Goal: Information Seeking & Learning: Learn about a topic

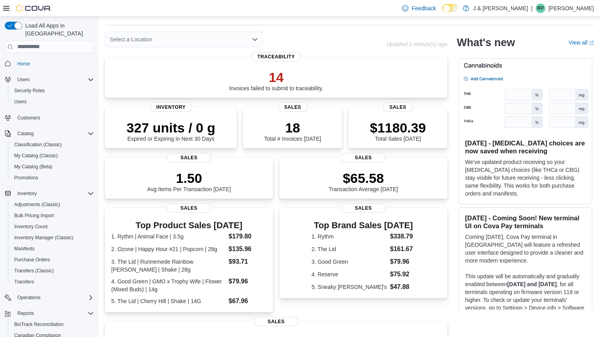
scroll to position [174, 0]
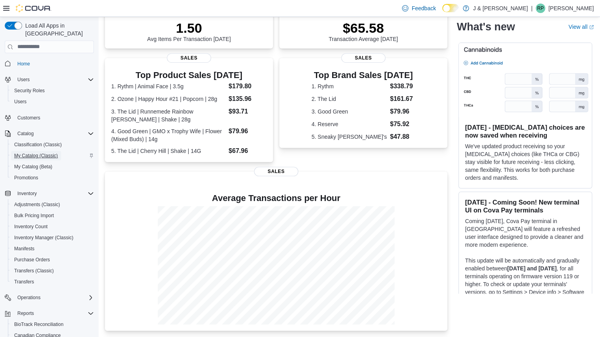
click at [39, 153] on span "My Catalog (Classic)" at bounding box center [36, 156] width 44 height 6
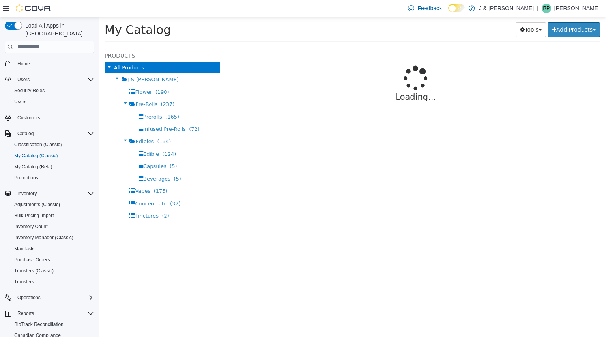
select select "**********"
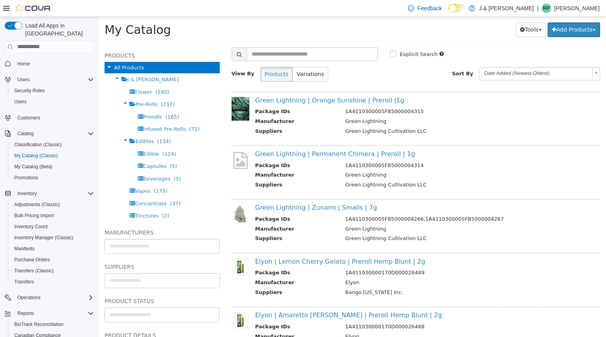
scroll to position [21, 0]
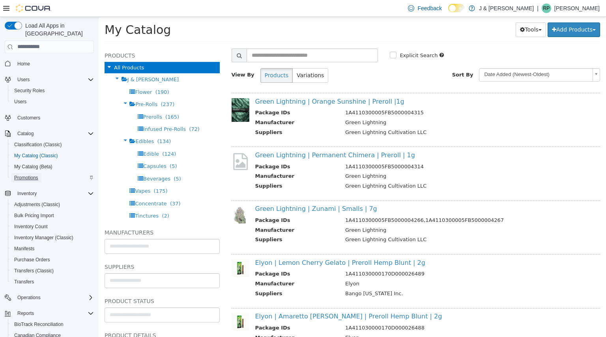
click at [30, 175] on span "Promotions" at bounding box center [26, 178] width 24 height 6
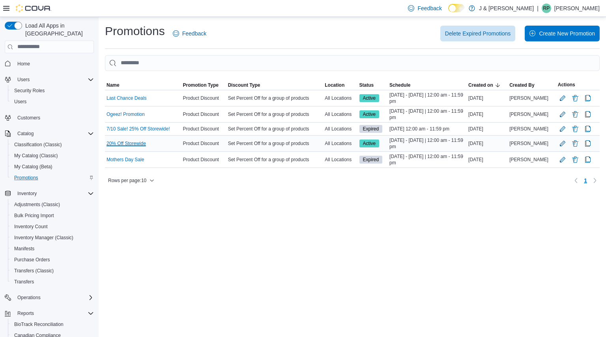
click at [124, 143] on link "20% Off Storewide" at bounding box center [125, 143] width 39 height 6
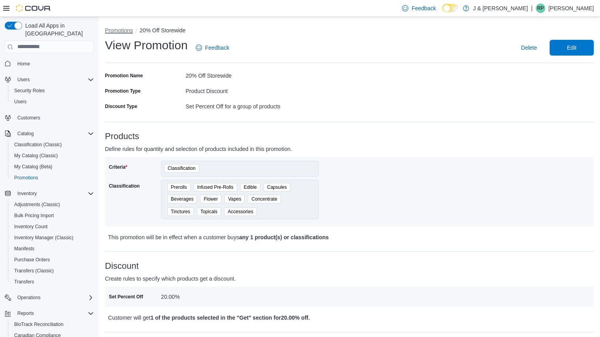
click at [126, 30] on button "Promotions" at bounding box center [119, 30] width 28 height 6
